Goal: Task Accomplishment & Management: Manage account settings

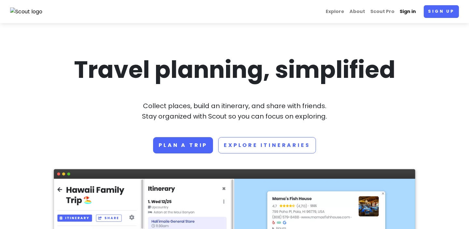
click at [404, 12] on link "Sign in" at bounding box center [408, 11] width 22 height 13
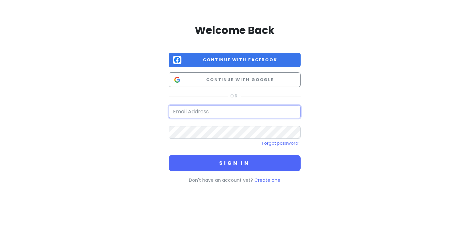
click at [218, 111] on input "email" at bounding box center [235, 111] width 132 height 13
click at [156, 120] on div "Welcome Back Continue with Facebook Continue with Google Forgot password? Sign …" at bounding box center [234, 102] width 371 height 205
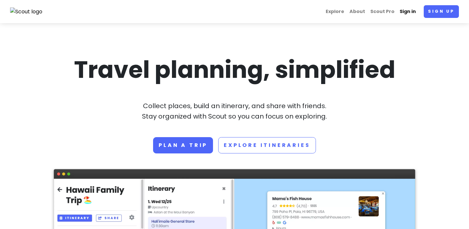
click at [404, 12] on link "Sign in" at bounding box center [408, 11] width 22 height 13
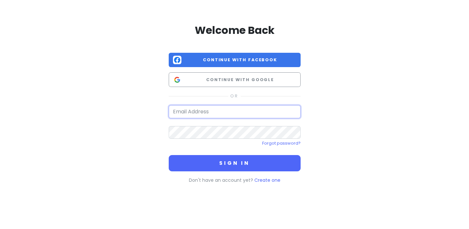
click at [233, 116] on input "email" at bounding box center [235, 111] width 132 height 13
type input "[EMAIL_ADDRESS][DOMAIN_NAME]"
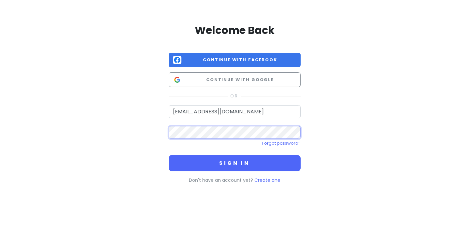
click at [169, 155] on button "Sign in" at bounding box center [235, 163] width 132 height 16
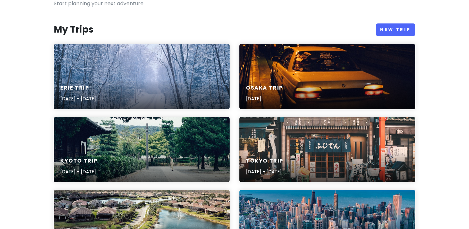
scroll to position [63, 0]
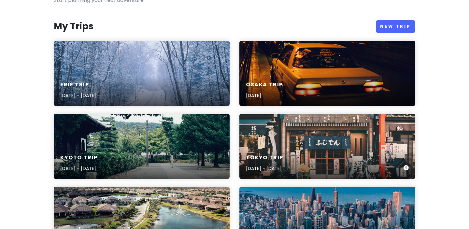
click at [274, 127] on div "Tokyo Trip [DATE] - [DATE]" at bounding box center [327, 146] width 176 height 65
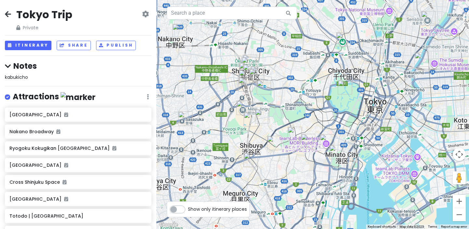
drag, startPoint x: 329, startPoint y: 125, endPoint x: 320, endPoint y: 106, distance: 21.4
click at [320, 106] on div at bounding box center [312, 114] width 313 height 229
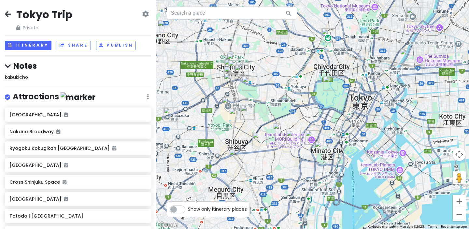
drag, startPoint x: 282, startPoint y: 108, endPoint x: 267, endPoint y: 103, distance: 15.4
click at [267, 103] on div at bounding box center [312, 114] width 313 height 229
click at [320, 148] on img "Zōjō-ji" at bounding box center [322, 148] width 14 height 14
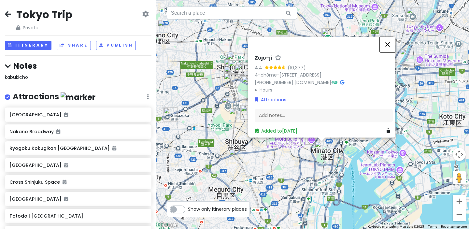
click at [391, 36] on button "Close" at bounding box center [388, 44] width 16 height 16
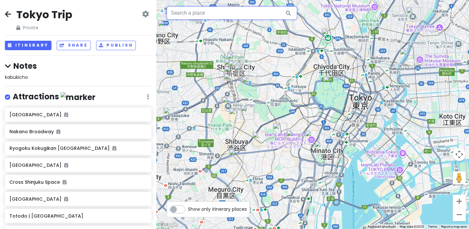
click at [236, 13] on input "text" at bounding box center [232, 13] width 130 height 13
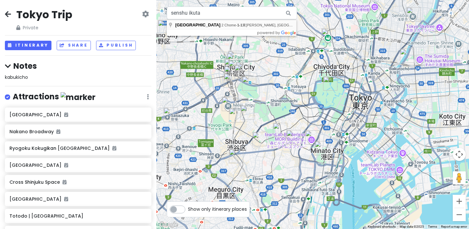
type input "[GEOGRAPHIC_DATA], [STREET_ADDRESS][PERSON_NAME]"
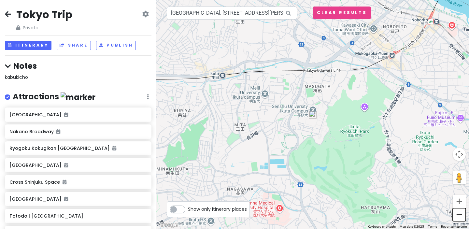
click at [458, 215] on button "Zoom out" at bounding box center [459, 214] width 13 height 13
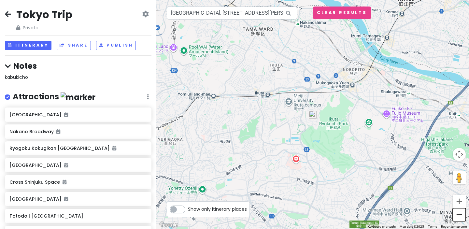
click at [458, 215] on button "Zoom out" at bounding box center [459, 214] width 13 height 13
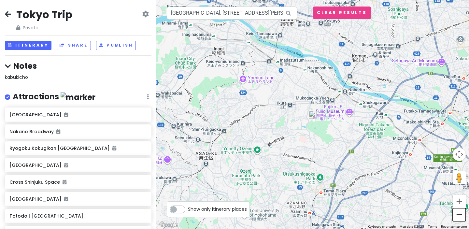
click at [458, 215] on button "Zoom out" at bounding box center [459, 214] width 13 height 13
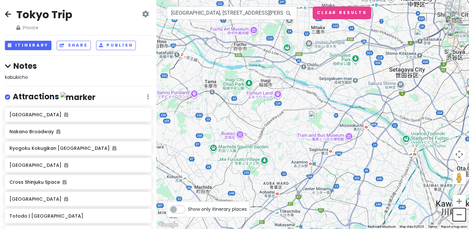
click at [458, 215] on button "Zoom out" at bounding box center [459, 214] width 13 height 13
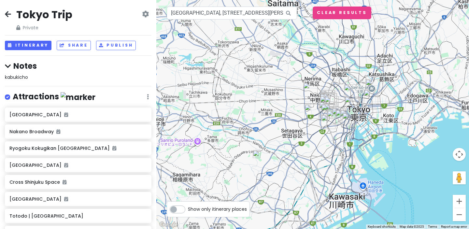
drag, startPoint x: 359, startPoint y: 111, endPoint x: 302, endPoint y: 151, distance: 70.2
click at [302, 151] on div at bounding box center [312, 114] width 313 height 229
click at [458, 200] on button "Zoom in" at bounding box center [459, 201] width 13 height 13
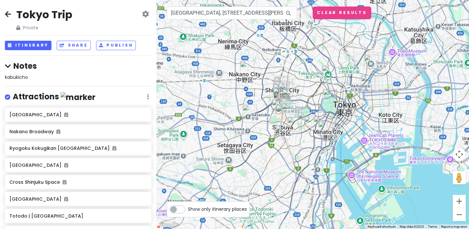
drag, startPoint x: 340, startPoint y: 176, endPoint x: 280, endPoint y: 172, distance: 60.1
click at [280, 172] on div at bounding box center [312, 114] width 313 height 229
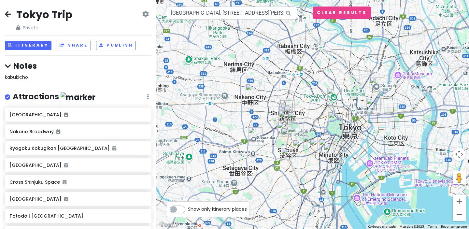
drag, startPoint x: 340, startPoint y: 135, endPoint x: 345, endPoint y: 158, distance: 24.0
click at [345, 158] on div at bounding box center [312, 114] width 313 height 229
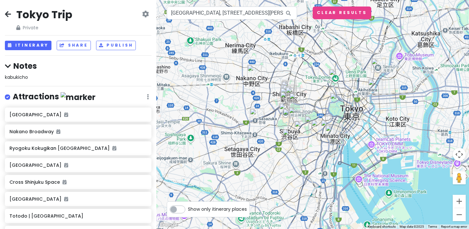
drag, startPoint x: 345, startPoint y: 158, endPoint x: 347, endPoint y: 138, distance: 19.6
click at [347, 138] on div at bounding box center [312, 114] width 313 height 229
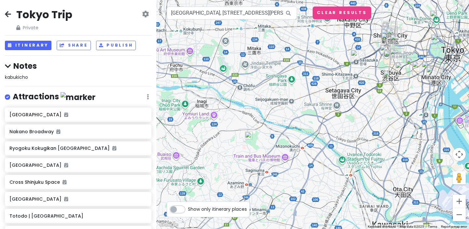
drag, startPoint x: 308, startPoint y: 161, endPoint x: 410, endPoint y: 102, distance: 117.8
click at [410, 102] on div at bounding box center [312, 114] width 313 height 229
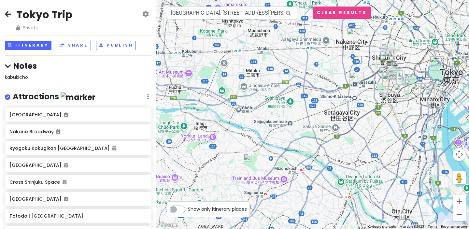
drag, startPoint x: 330, startPoint y: 56, endPoint x: 329, endPoint y: 80, distance: 24.1
click at [329, 80] on div at bounding box center [312, 114] width 313 height 229
click at [461, 198] on button "Zoom in" at bounding box center [459, 201] width 13 height 13
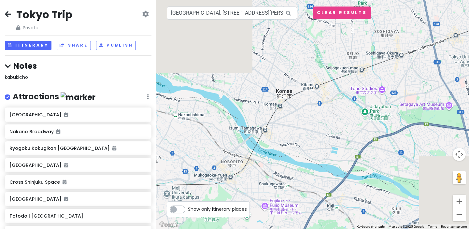
drag, startPoint x: 288, startPoint y: 161, endPoint x: 429, endPoint y: 80, distance: 162.5
click at [429, 80] on div at bounding box center [312, 114] width 313 height 229
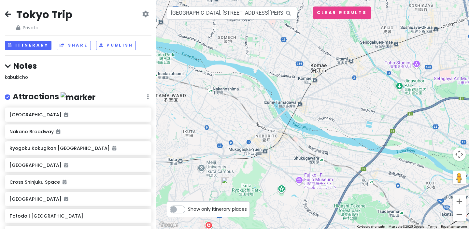
drag, startPoint x: 338, startPoint y: 120, endPoint x: 342, endPoint y: 118, distance: 4.5
click at [342, 118] on div at bounding box center [312, 114] width 313 height 229
click at [461, 216] on button "Zoom out" at bounding box center [459, 214] width 13 height 13
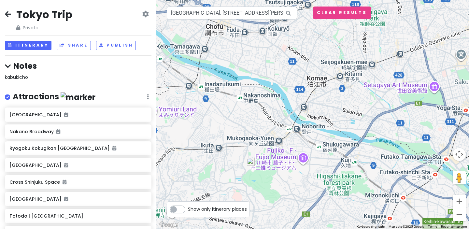
click at [461, 216] on button "Zoom out" at bounding box center [459, 214] width 13 height 13
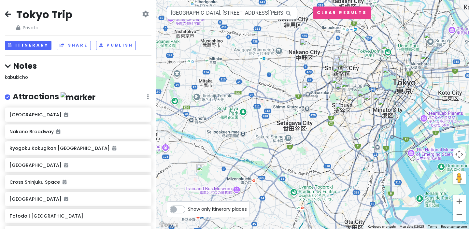
drag, startPoint x: 416, startPoint y: 109, endPoint x: 325, endPoint y: 147, distance: 98.9
click at [324, 146] on div at bounding box center [312, 114] width 313 height 229
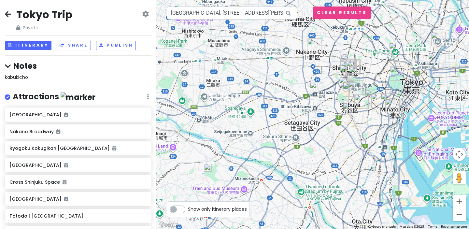
drag, startPoint x: 234, startPoint y: 150, endPoint x: 242, endPoint y: 149, distance: 8.2
click at [242, 149] on div at bounding box center [312, 114] width 313 height 229
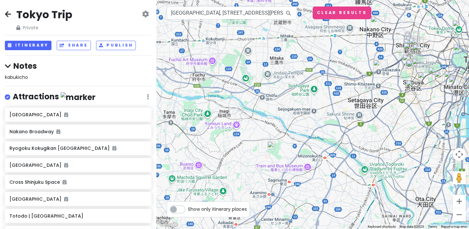
drag, startPoint x: 242, startPoint y: 149, endPoint x: 304, endPoint y: 129, distance: 65.4
click at [306, 127] on div at bounding box center [312, 114] width 313 height 229
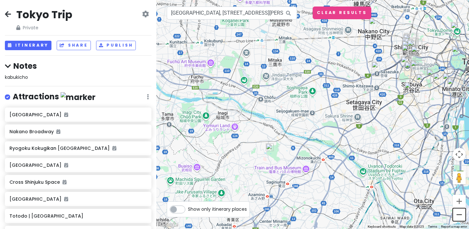
click at [458, 215] on button "Zoom out" at bounding box center [459, 214] width 13 height 13
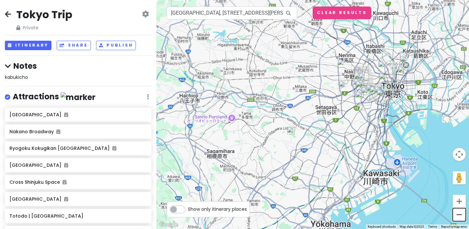
click at [459, 215] on button "Zoom out" at bounding box center [459, 214] width 13 height 13
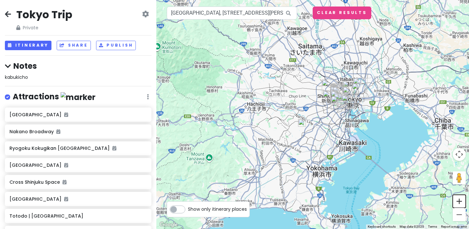
click at [458, 198] on button "Zoom in" at bounding box center [459, 201] width 13 height 13
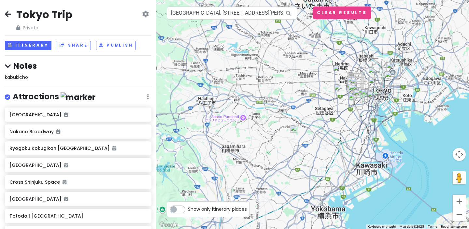
click at [458, 198] on button "Zoom in" at bounding box center [459, 201] width 13 height 13
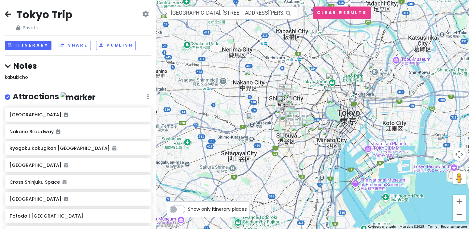
drag, startPoint x: 428, startPoint y: 166, endPoint x: 302, endPoint y: 217, distance: 136.2
click at [302, 217] on div at bounding box center [312, 114] width 313 height 229
click at [459, 200] on button "Zoom in" at bounding box center [459, 201] width 13 height 13
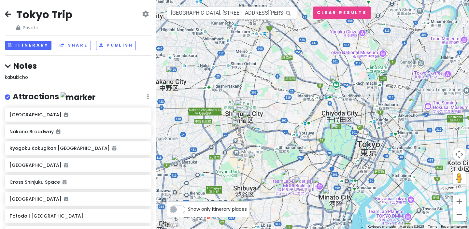
drag, startPoint x: 364, startPoint y: 79, endPoint x: 348, endPoint y: 108, distance: 33.4
click at [348, 108] on div at bounding box center [312, 114] width 313 height 229
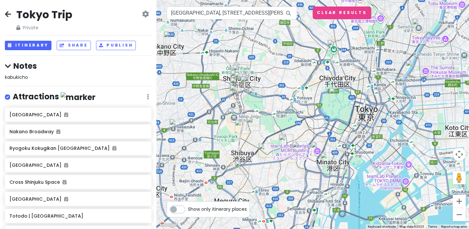
drag, startPoint x: 294, startPoint y: 107, endPoint x: 292, endPoint y: 71, distance: 36.2
click at [292, 71] on div at bounding box center [312, 114] width 313 height 229
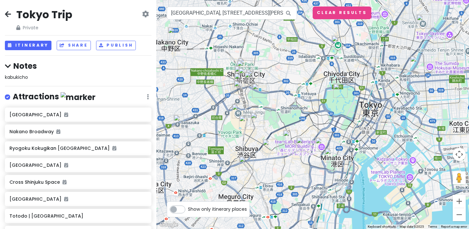
drag, startPoint x: 286, startPoint y: 77, endPoint x: 290, endPoint y: 72, distance: 6.5
click at [290, 72] on div at bounding box center [312, 114] width 313 height 229
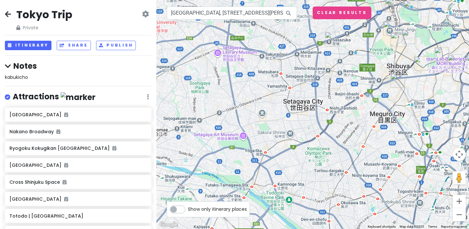
drag, startPoint x: 232, startPoint y: 128, endPoint x: 387, endPoint y: 42, distance: 177.5
click at [387, 42] on div at bounding box center [312, 114] width 313 height 229
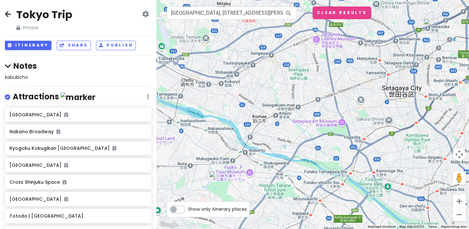
drag, startPoint x: 316, startPoint y: 111, endPoint x: 410, endPoint y: 101, distance: 94.7
click at [410, 101] on div at bounding box center [312, 114] width 313 height 229
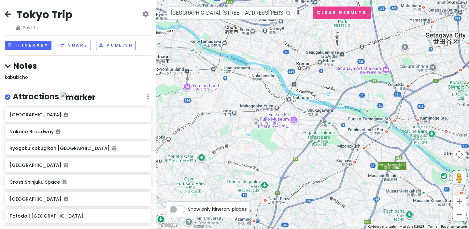
drag, startPoint x: 296, startPoint y: 160, endPoint x: 346, endPoint y: 102, distance: 76.7
click at [346, 102] on div at bounding box center [312, 114] width 313 height 229
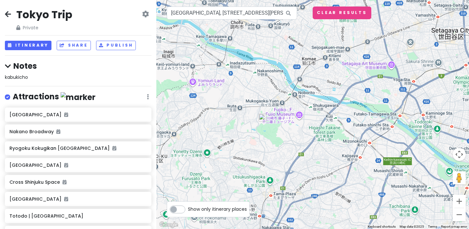
click at [262, 117] on img at bounding box center [263, 118] width 8 height 8
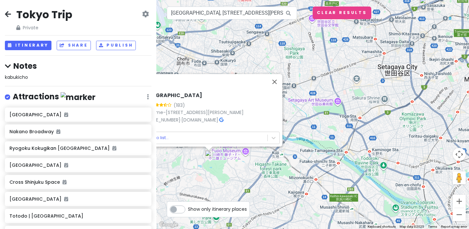
drag, startPoint x: 406, startPoint y: 83, endPoint x: 343, endPoint y: 121, distance: 73.2
click at [343, 121] on div "[GEOGRAPHIC_DATA] 3.6 (183) 2-chōme-1-[STREET_ADDRESS][PERSON_NAME] [PHONE_NUMB…" at bounding box center [312, 114] width 313 height 229
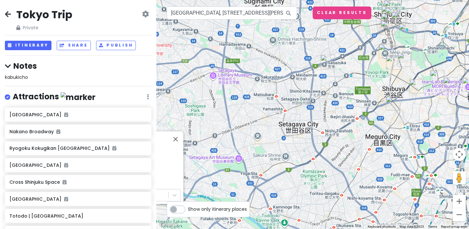
drag, startPoint x: 394, startPoint y: 78, endPoint x: 299, endPoint y: 135, distance: 111.4
click at [299, 135] on div "[GEOGRAPHIC_DATA] 3.6 (183) 2-chōme-1-[STREET_ADDRESS][PERSON_NAME] [PHONE_NUMB…" at bounding box center [312, 114] width 313 height 229
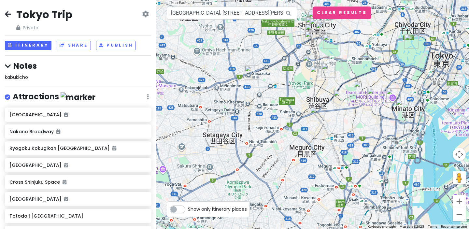
drag, startPoint x: 373, startPoint y: 71, endPoint x: 283, endPoint y: 82, distance: 90.6
click at [284, 82] on div "[GEOGRAPHIC_DATA] 3.6 (183) 2-chōme-1-[STREET_ADDRESS][PERSON_NAME] [PHONE_NUMB…" at bounding box center [312, 114] width 313 height 229
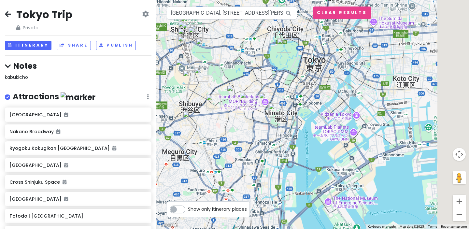
drag, startPoint x: 393, startPoint y: 73, endPoint x: 265, endPoint y: 82, distance: 127.8
click at [265, 82] on div "[GEOGRAPHIC_DATA] 3.6 (183) 2-chōme-1-[STREET_ADDRESS][PERSON_NAME] [PHONE_NUMB…" at bounding box center [312, 114] width 313 height 229
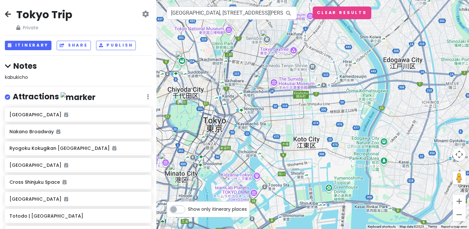
drag, startPoint x: 343, startPoint y: 101, endPoint x: 276, endPoint y: 155, distance: 85.9
click at [277, 155] on div "[GEOGRAPHIC_DATA] 3.6 (183) 2-chōme-1-[STREET_ADDRESS][PERSON_NAME] [PHONE_NUMB…" at bounding box center [312, 114] width 313 height 229
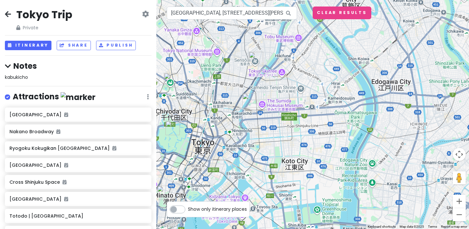
drag, startPoint x: 366, startPoint y: 110, endPoint x: 411, endPoint y: 163, distance: 68.9
click at [411, 164] on div "[GEOGRAPHIC_DATA] 3.6 (183) 2-chōme-1-[STREET_ADDRESS][PERSON_NAME] [PHONE_NUMB…" at bounding box center [312, 114] width 313 height 229
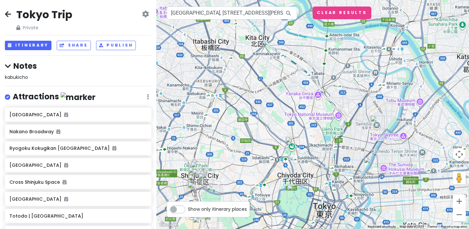
drag, startPoint x: 316, startPoint y: 120, endPoint x: 356, endPoint y: 127, distance: 41.0
click at [356, 127] on div "[GEOGRAPHIC_DATA] 3.6 (183) 2-chōme-1-[STREET_ADDRESS][PERSON_NAME] [PHONE_NUMB…" at bounding box center [312, 114] width 313 height 229
click at [103, 23] on div "Tokyo Trip Private Change Dates Make a Copy Delete Trip Go Pro ⚡️ Give Feedback…" at bounding box center [78, 19] width 147 height 23
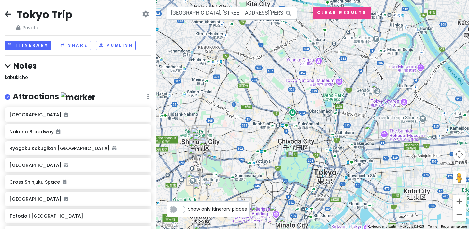
drag, startPoint x: 360, startPoint y: 106, endPoint x: 361, endPoint y: 71, distance: 34.6
click at [361, 71] on div "[GEOGRAPHIC_DATA] 3.6 (183) 2-chōme-1-[STREET_ADDRESS][PERSON_NAME] [PHONE_NUMB…" at bounding box center [312, 114] width 313 height 229
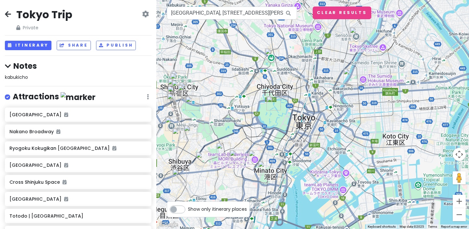
drag, startPoint x: 370, startPoint y: 112, endPoint x: 349, endPoint y: 57, distance: 59.1
click at [349, 56] on div "[GEOGRAPHIC_DATA] 3.6 (183) 2-chōme-1-[STREET_ADDRESS][PERSON_NAME] [PHONE_NUMB…" at bounding box center [312, 114] width 313 height 229
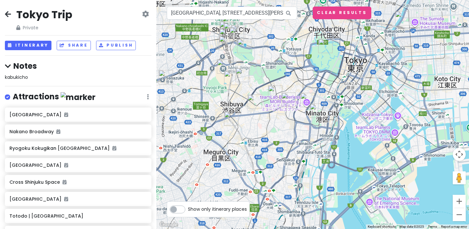
drag, startPoint x: 333, startPoint y: 116, endPoint x: 384, endPoint y: 58, distance: 78.0
click at [384, 58] on div "[GEOGRAPHIC_DATA] 3.6 (183) 2-chōme-1-[STREET_ADDRESS][PERSON_NAME] [PHONE_NUMB…" at bounding box center [312, 114] width 313 height 229
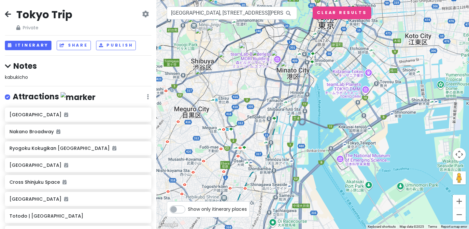
drag, startPoint x: 386, startPoint y: 102, endPoint x: 357, endPoint y: 58, distance: 52.6
click at [357, 58] on div "[GEOGRAPHIC_DATA] 3.6 (183) 2-chōme-1-[STREET_ADDRESS][PERSON_NAME] [PHONE_NUMB…" at bounding box center [312, 114] width 313 height 229
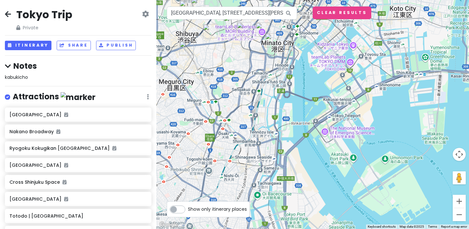
drag, startPoint x: 368, startPoint y: 131, endPoint x: 353, endPoint y: 103, distance: 32.2
click at [353, 103] on div "[GEOGRAPHIC_DATA] 3.6 (183) 2-chōme-1-[STREET_ADDRESS][PERSON_NAME] [PHONE_NUMB…" at bounding box center [312, 114] width 313 height 229
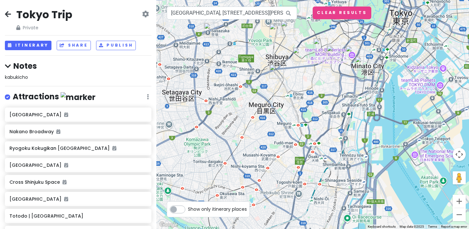
drag, startPoint x: 289, startPoint y: 142, endPoint x: 382, endPoint y: 166, distance: 95.5
click at [382, 166] on div "[GEOGRAPHIC_DATA] 3.6 (183) 2-chōme-1-[STREET_ADDRESS][PERSON_NAME] [PHONE_NUMB…" at bounding box center [312, 114] width 313 height 229
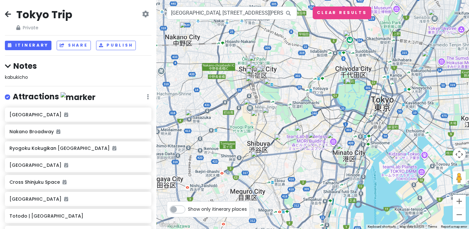
drag, startPoint x: 365, startPoint y: 86, endPoint x: 346, endPoint y: 173, distance: 89.2
click at [346, 173] on div "[GEOGRAPHIC_DATA] 3.6 (183) 2-chōme-1-[STREET_ADDRESS][PERSON_NAME] [PHONE_NUMB…" at bounding box center [312, 114] width 313 height 229
